Goal: Task Accomplishment & Management: Complete application form

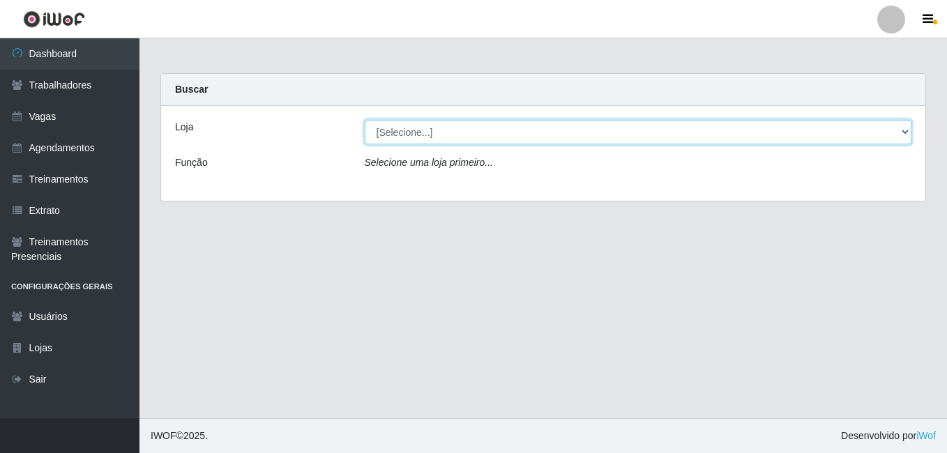
click at [423, 140] on select "[Selecione...] Bemais Supermercados - B6 Colibris" at bounding box center [638, 132] width 547 height 24
select select "406"
click at [365, 120] on select "[Selecione...] Bemais Supermercados - B6 Colibris" at bounding box center [638, 132] width 547 height 24
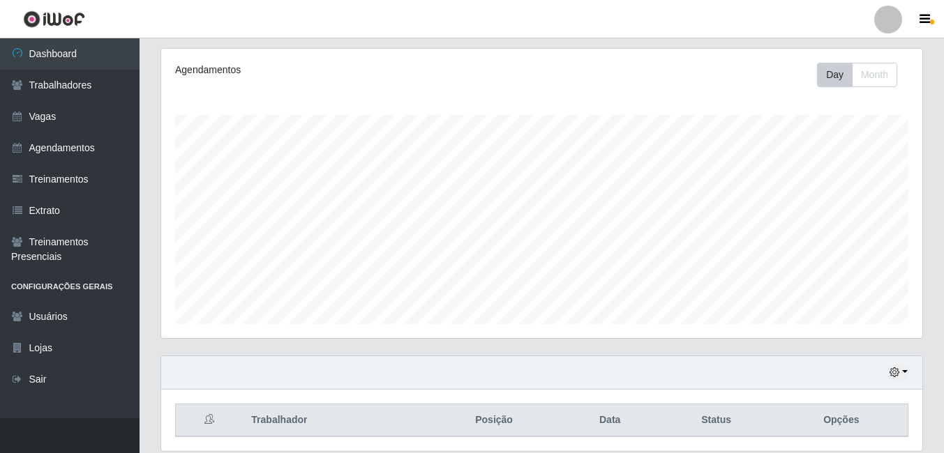
scroll to position [225, 0]
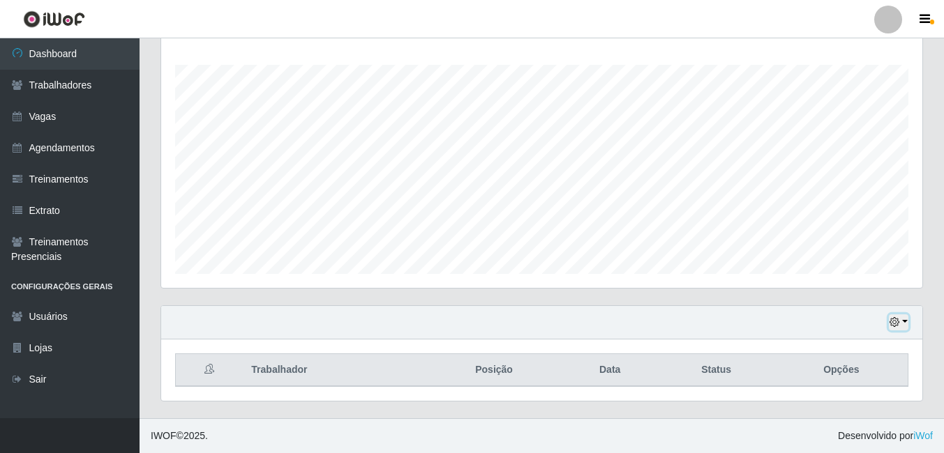
click at [904, 322] on button "button" at bounding box center [898, 323] width 20 height 16
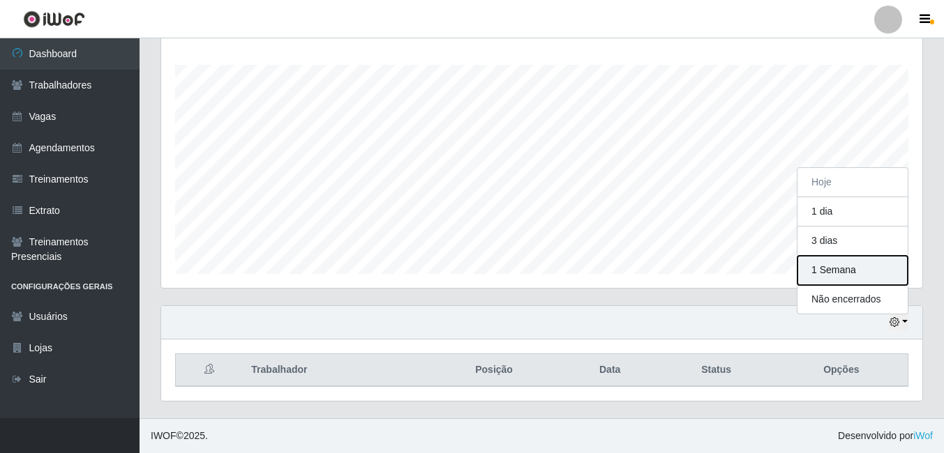
click at [830, 278] on button "1 Semana" at bounding box center [852, 270] width 110 height 29
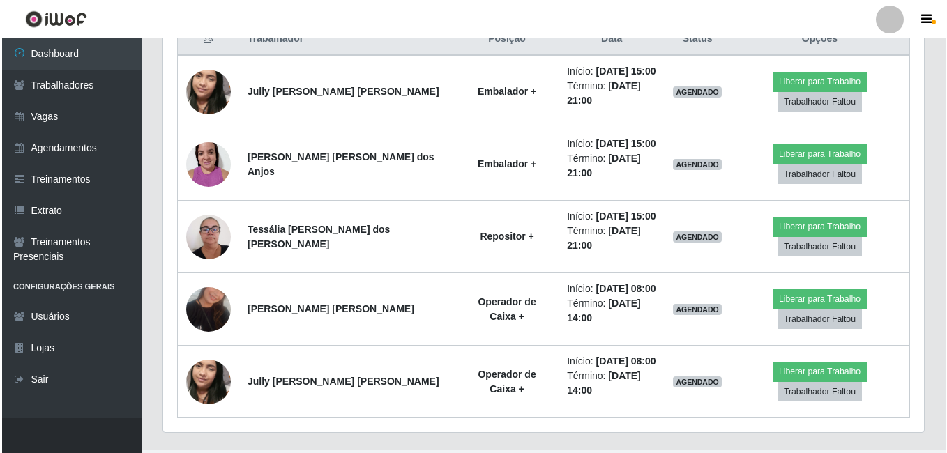
scroll to position [587, 0]
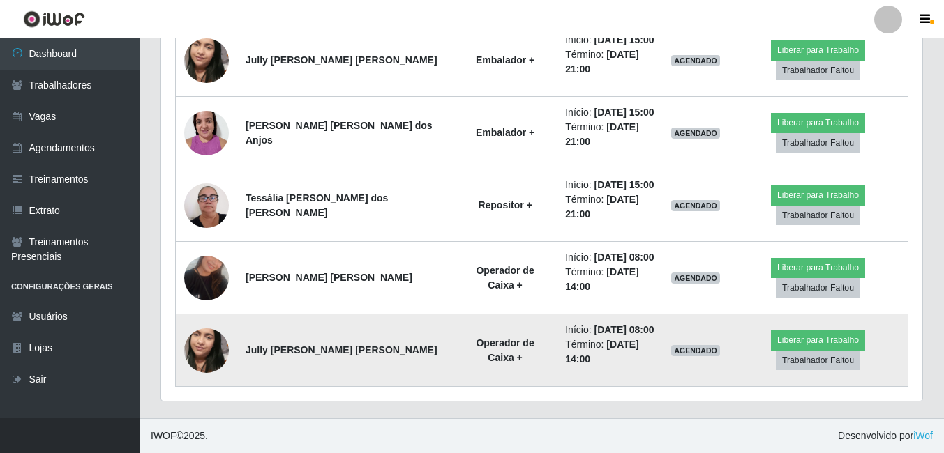
click at [202, 352] on img at bounding box center [206, 350] width 45 height 79
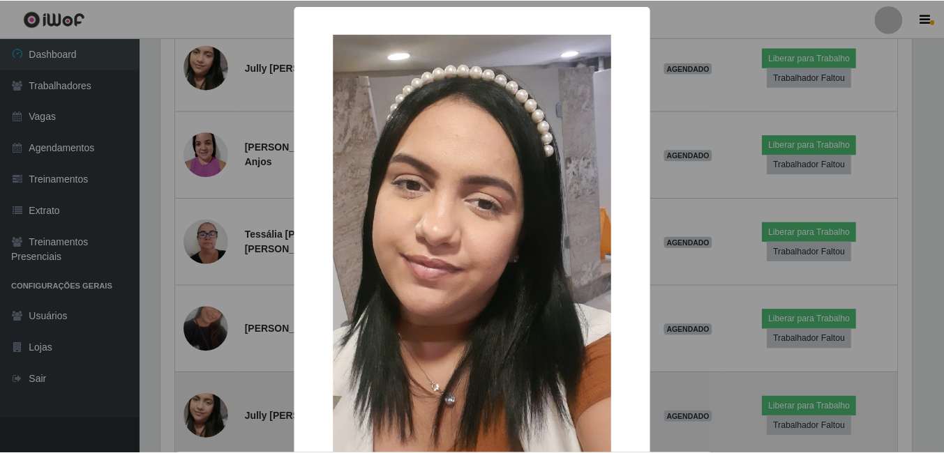
scroll to position [289, 754]
click at [202, 352] on div "× OK Cancel" at bounding box center [473, 226] width 947 height 453
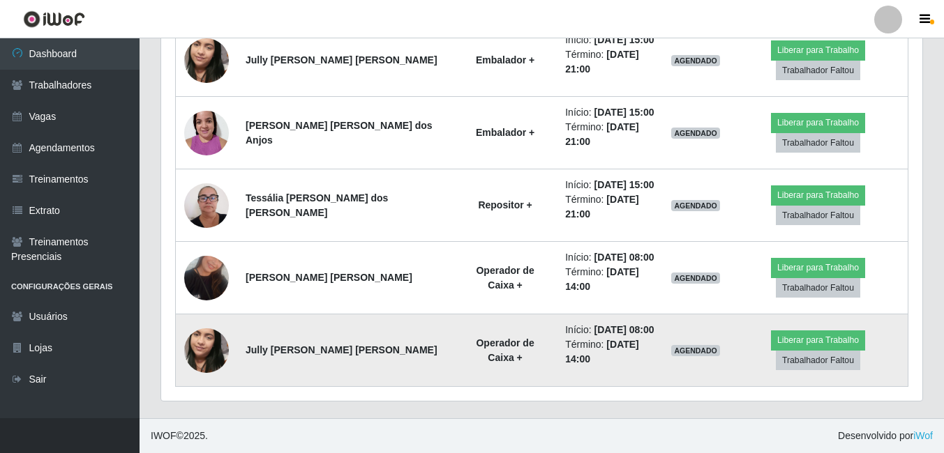
scroll to position [289, 761]
click at [202, 352] on img at bounding box center [206, 350] width 45 height 79
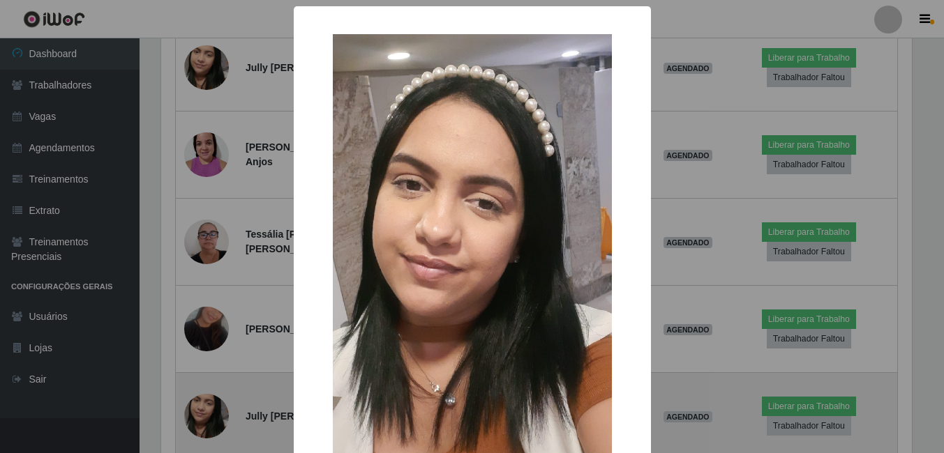
scroll to position [289, 754]
click at [202, 352] on div "× OK Cancel" at bounding box center [473, 226] width 947 height 453
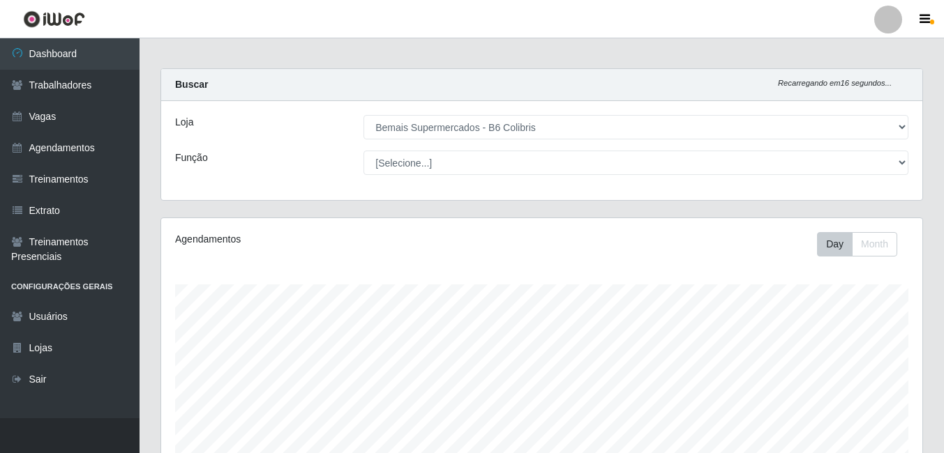
scroll to position [0, 0]
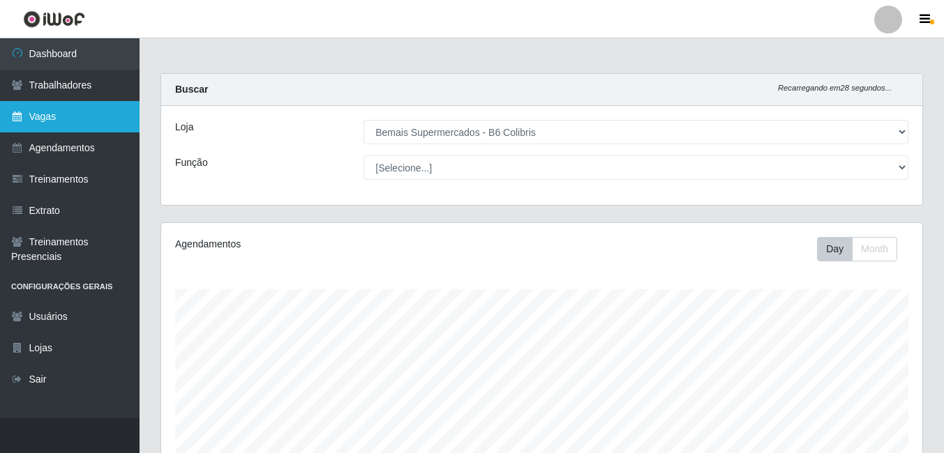
click at [36, 112] on link "Vagas" at bounding box center [69, 116] width 139 height 31
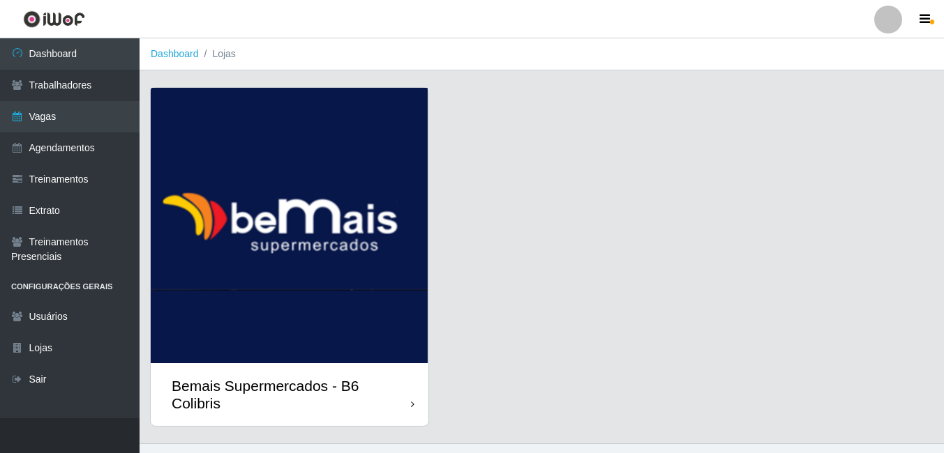
click at [258, 266] on img at bounding box center [290, 225] width 278 height 275
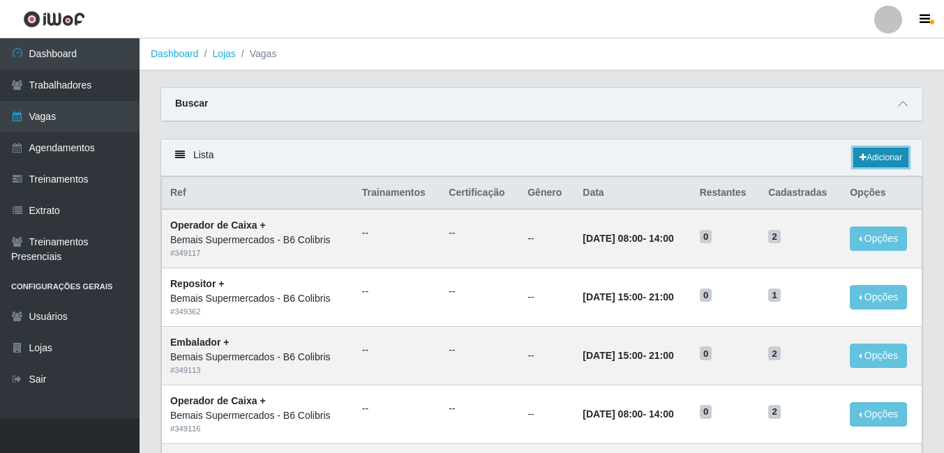
click at [874, 166] on link "Adicionar" at bounding box center [880, 158] width 55 height 20
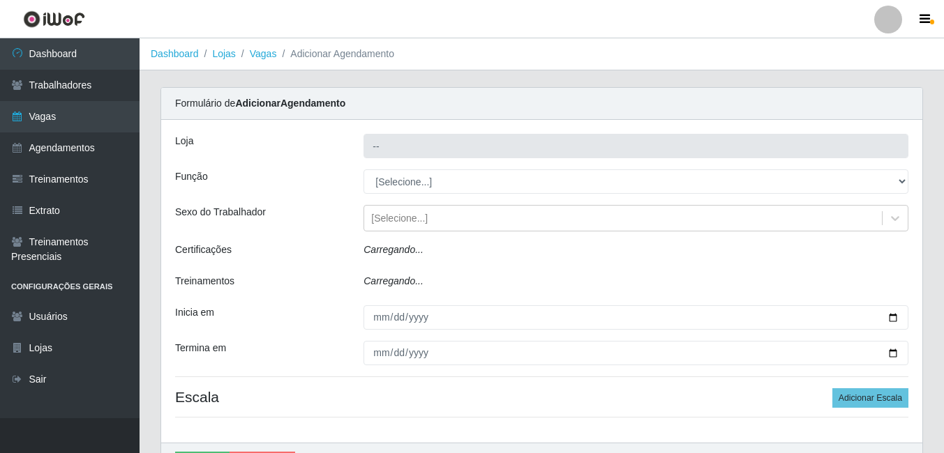
type input "Bemais Supermercados - B6 Colibris"
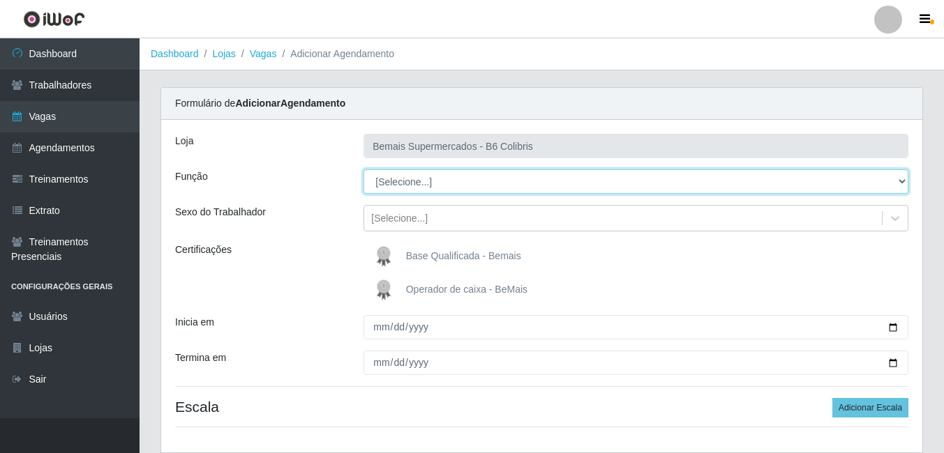
click at [412, 185] on select "[Selecione...] ASG ASG + ASG ++ Balconista de Açougue Balconista de Açougue + B…" at bounding box center [635, 181] width 545 height 24
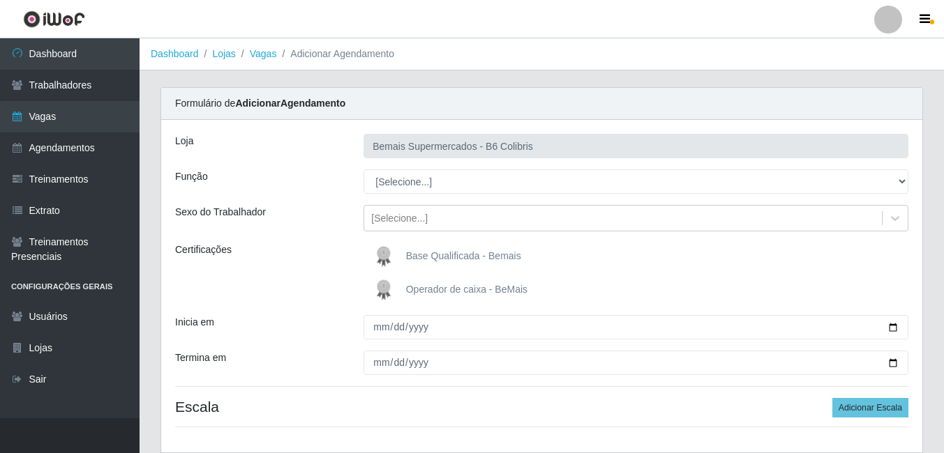
click at [195, 24] on header "Perfil Alterar Senha Sair" at bounding box center [472, 19] width 944 height 38
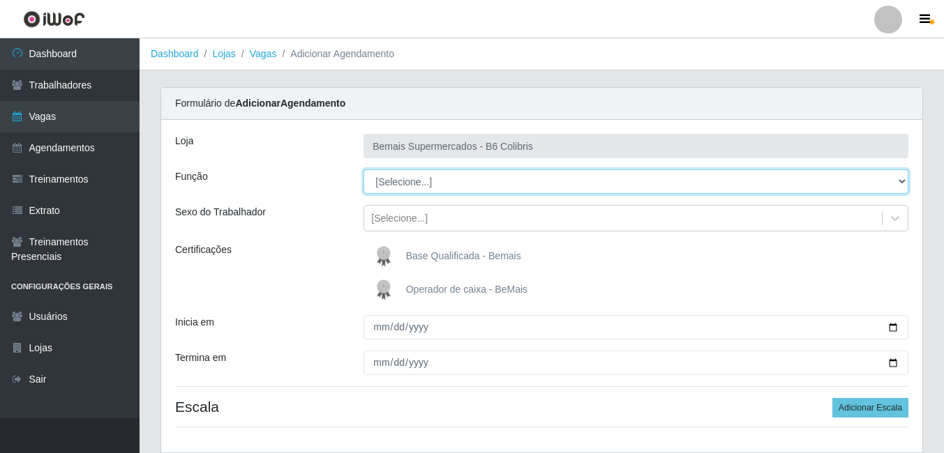
click at [407, 179] on select "[Selecione...] ASG ASG + ASG ++ Balconista de Açougue Balconista de Açougue + B…" at bounding box center [635, 181] width 545 height 24
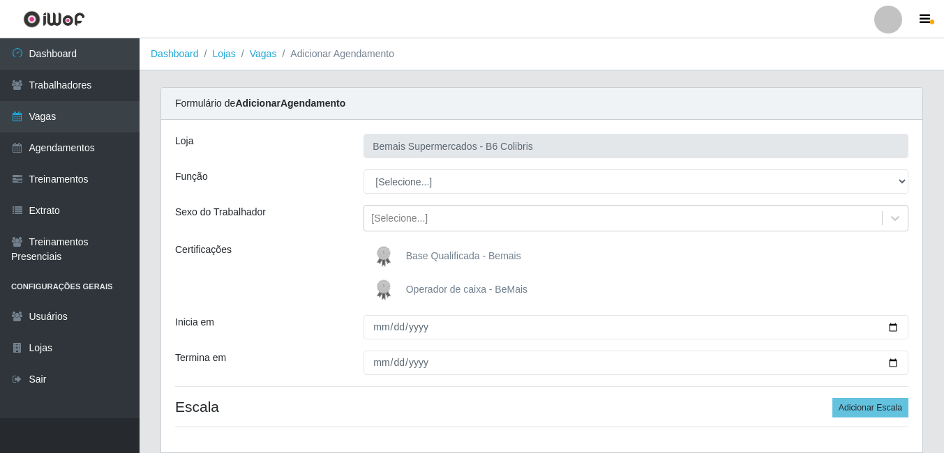
click at [286, 302] on div "Certificações" at bounding box center [259, 273] width 188 height 61
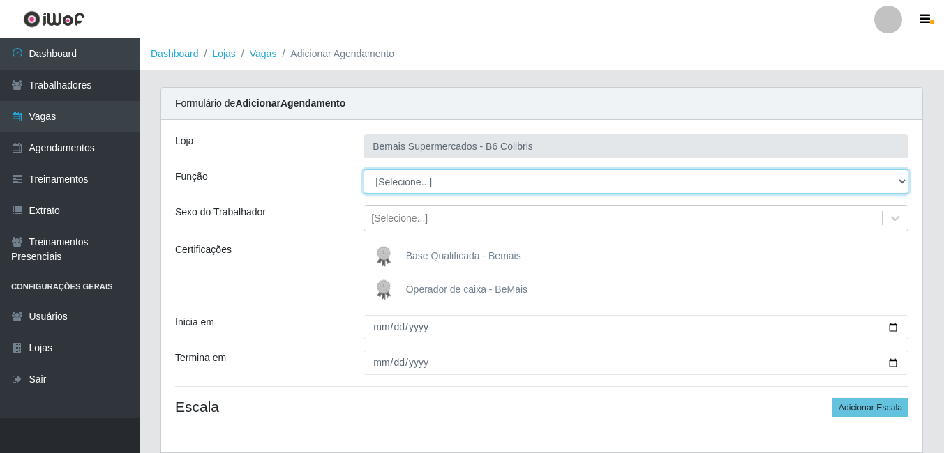
click at [416, 176] on select "[Selecione...] ASG ASG + ASG ++ Balconista de Açougue Balconista de Açougue + B…" at bounding box center [635, 181] width 545 height 24
